Goal: Find specific page/section: Find specific page/section

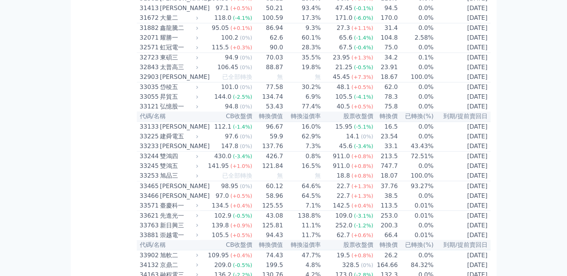
scroll to position [1199, 0]
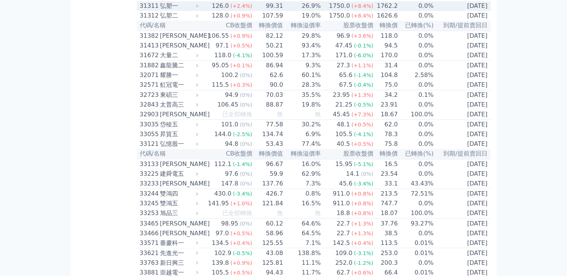
click at [151, 10] on div "31311" at bounding box center [149, 5] width 18 height 9
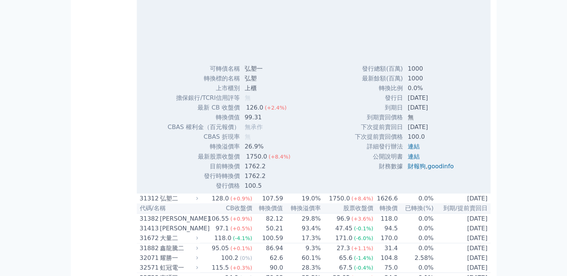
scroll to position [1161, 0]
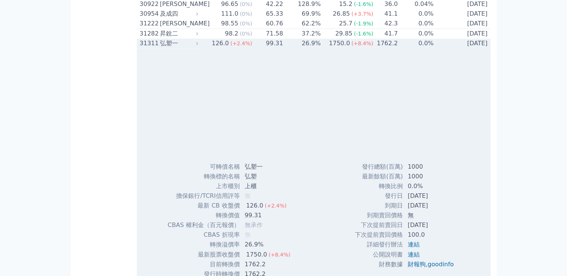
click at [172, 48] on div "弘塑一" at bounding box center [178, 43] width 37 height 9
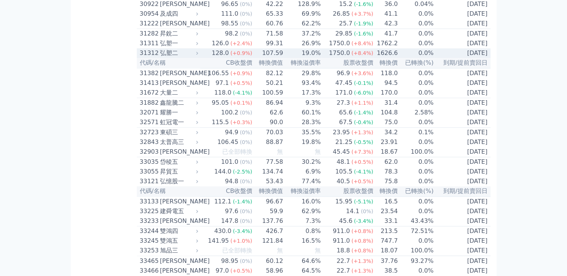
click at [172, 58] on div "弘塑二" at bounding box center [178, 53] width 37 height 9
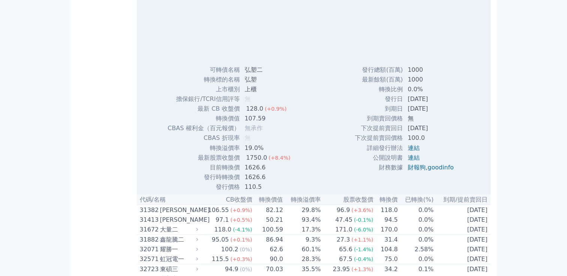
scroll to position [1273, 0]
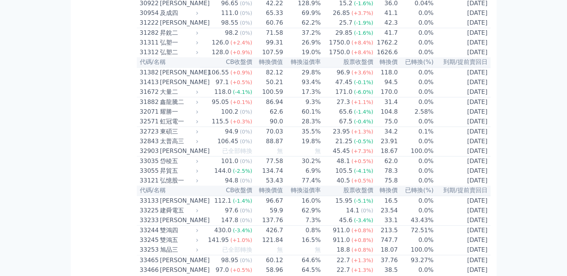
scroll to position [1161, 0]
